Goal: Navigation & Orientation: Find specific page/section

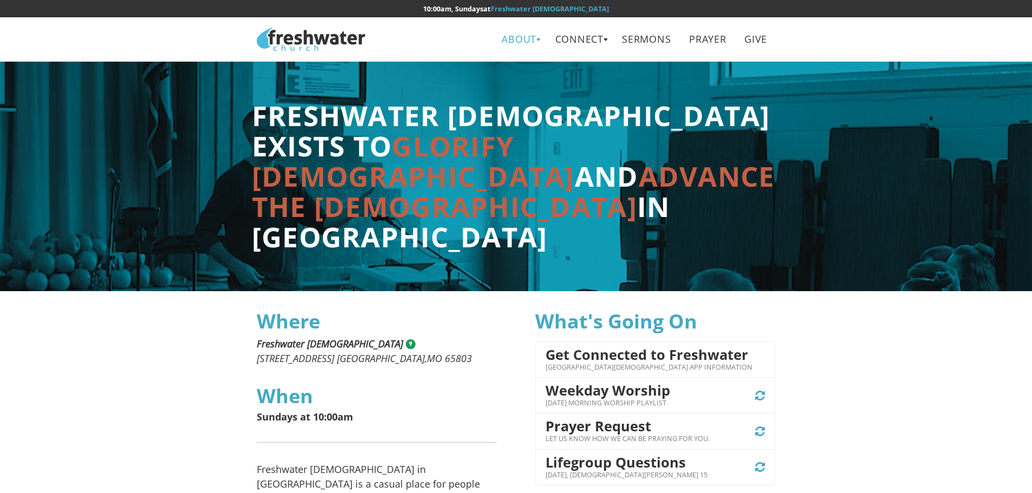
click at [511, 43] on link "About" at bounding box center [519, 39] width 50 height 24
click at [511, 71] on link "Beliefs" at bounding box center [523, 64] width 86 height 22
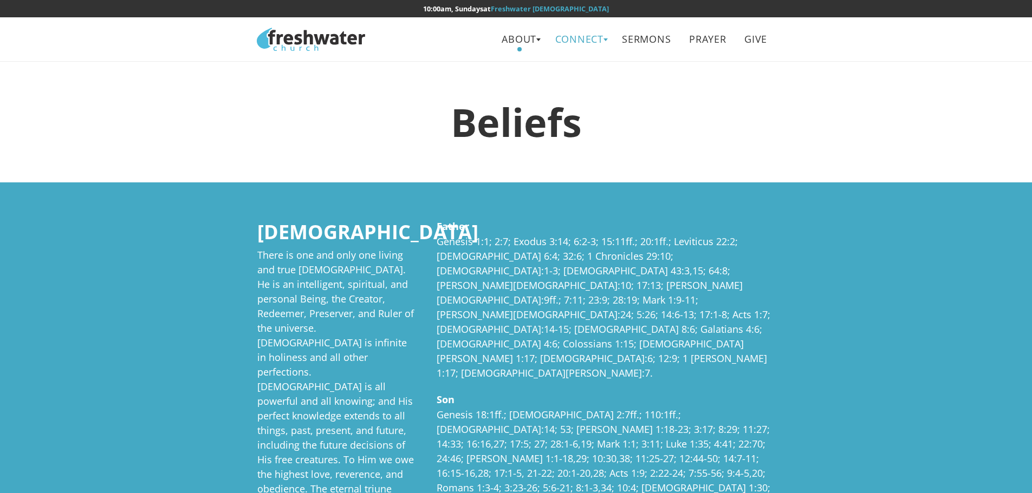
click at [605, 41] on link "Connect" at bounding box center [579, 39] width 64 height 24
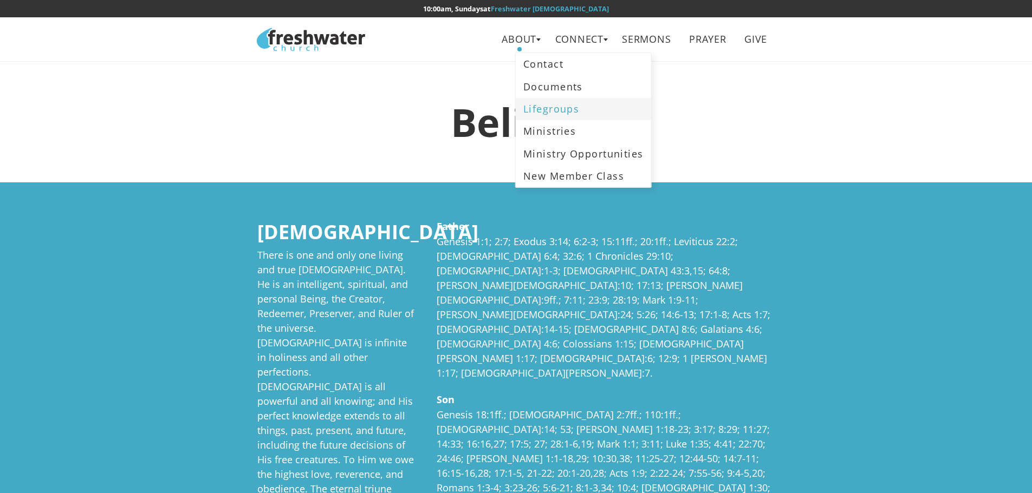
click at [586, 108] on link "Lifegroups" at bounding box center [583, 109] width 135 height 22
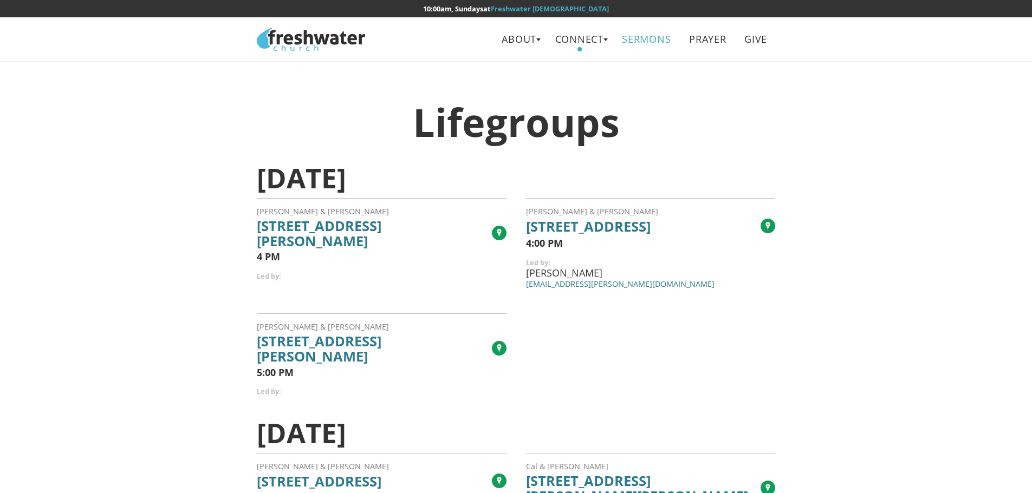
click at [658, 46] on link "Sermons" at bounding box center [646, 39] width 64 height 24
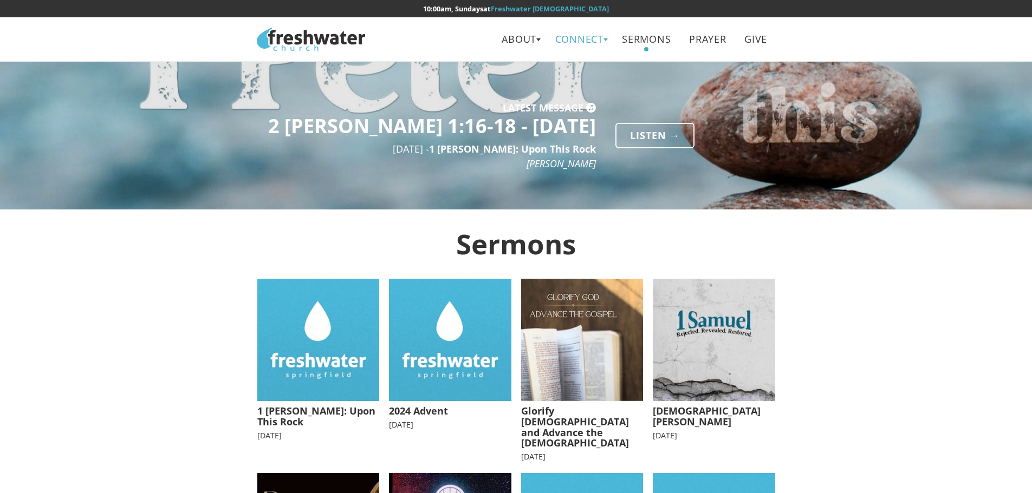
click at [570, 43] on link "Connect" at bounding box center [579, 39] width 64 height 24
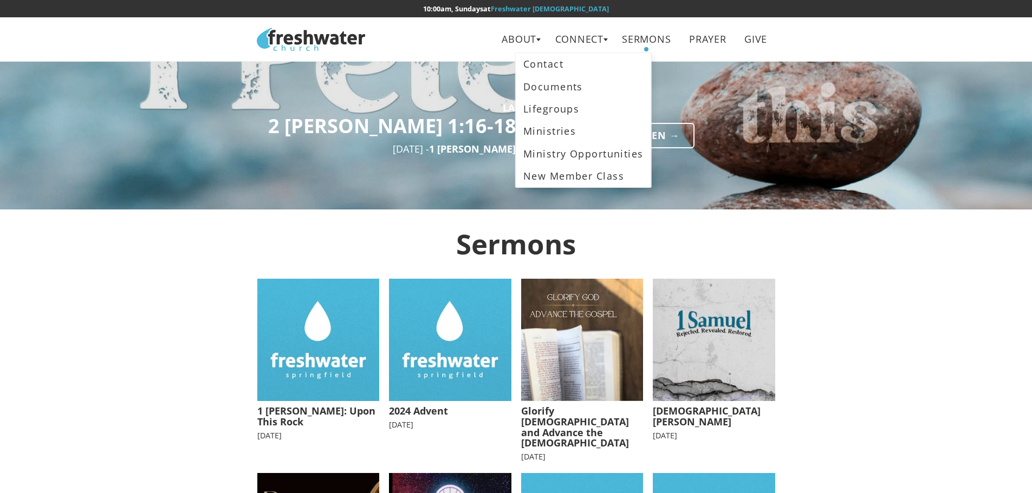
click at [309, 49] on img at bounding box center [311, 39] width 108 height 23
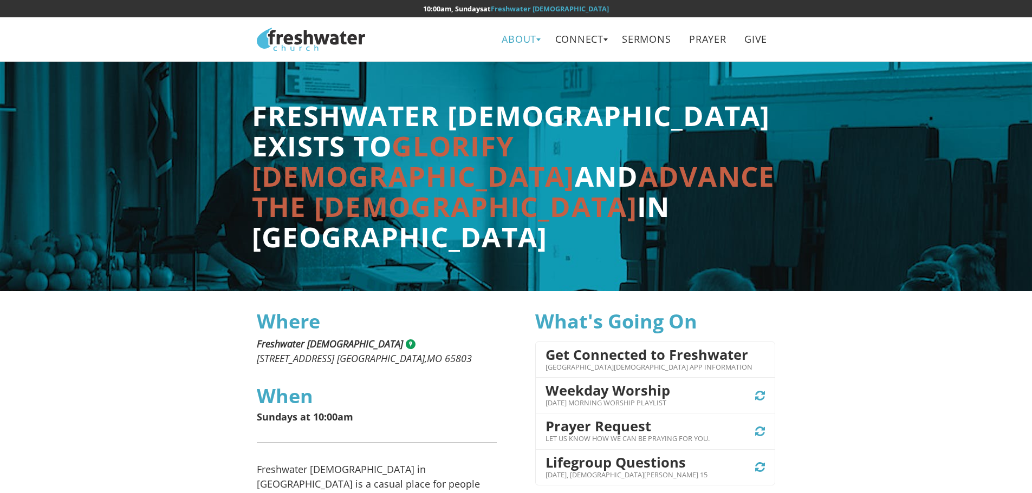
click at [534, 39] on link "About" at bounding box center [519, 39] width 50 height 24
click at [523, 85] on link "Leadership" at bounding box center [523, 86] width 86 height 22
